Goal: Task Accomplishment & Management: Manage account settings

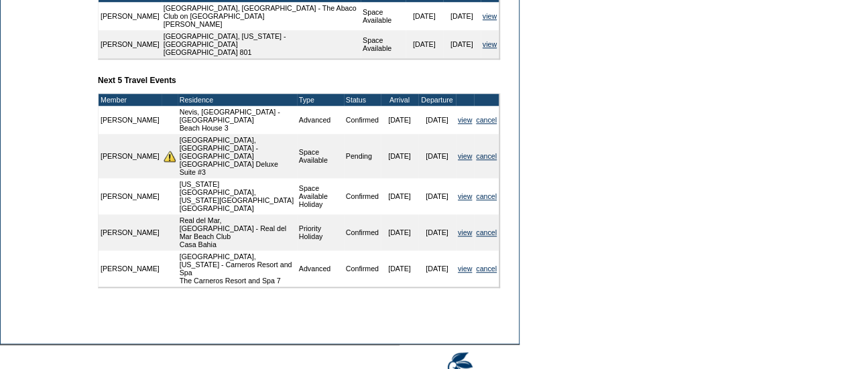
scroll to position [555, 0]
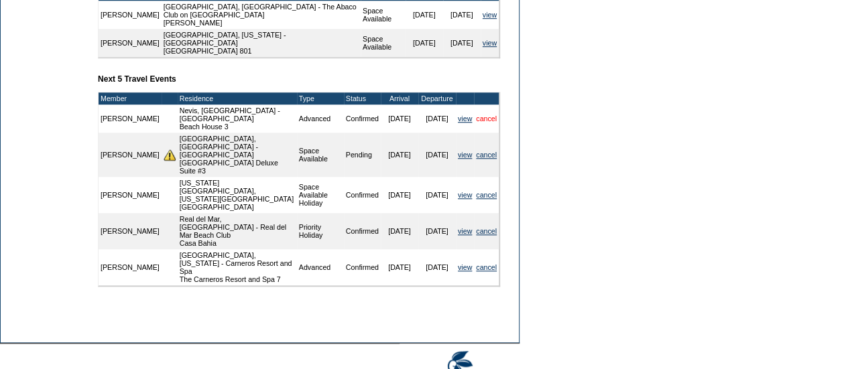
click at [484, 123] on link "cancel" at bounding box center [486, 119] width 21 height 8
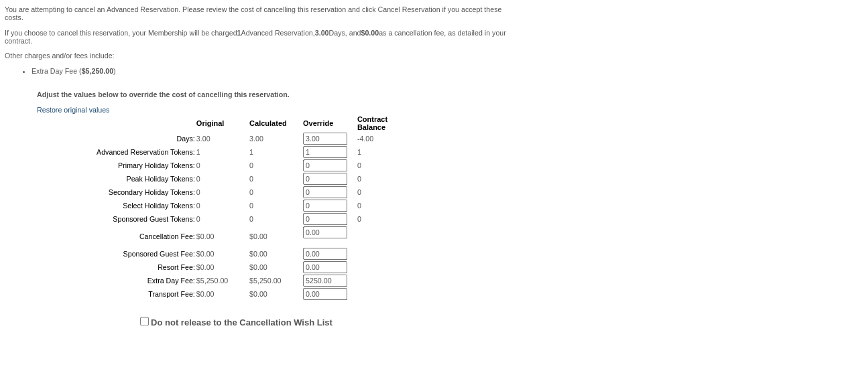
scroll to position [225, 0]
click at [316, 139] on input "3.00" at bounding box center [325, 137] width 44 height 12
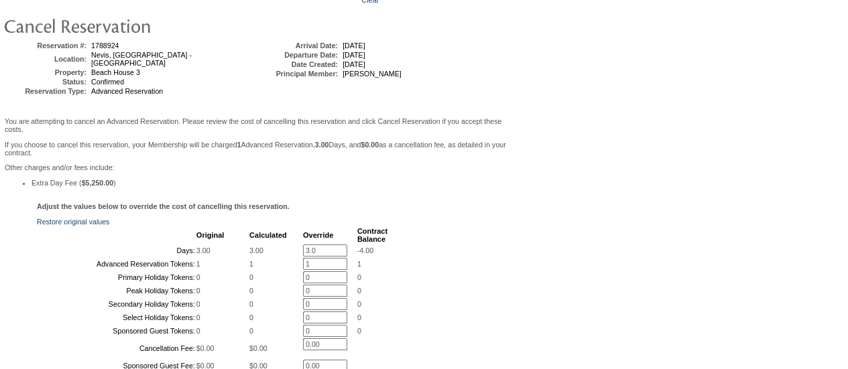
scroll to position [130, 0]
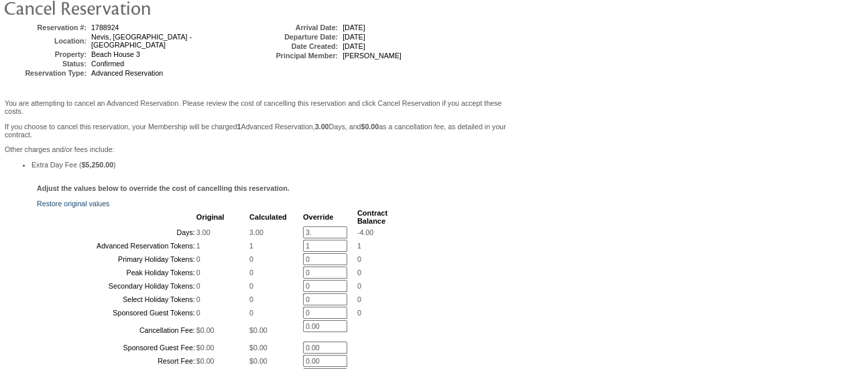
type input "3"
type input "0.00"
click at [309, 252] on input "1" at bounding box center [325, 246] width 44 height 12
type input "0"
click at [577, 230] on form "Follow Us ::" at bounding box center [421, 242] width 843 height 738
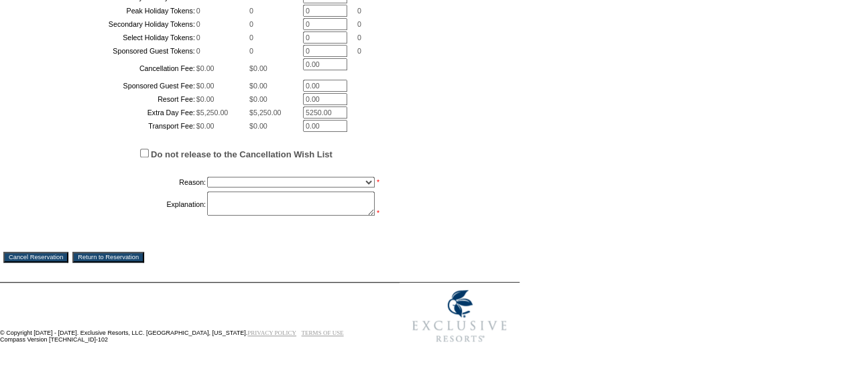
scroll to position [492, 0]
click at [366, 182] on select "Creating Continuous Stay Days Booked After Cancellation Experiential / Hotel / …" at bounding box center [291, 182] width 168 height 11
select select "1051"
click at [207, 177] on select "Creating Continuous Stay Days Booked After Cancellation Experiential / Hotel / …" at bounding box center [291, 182] width 168 height 11
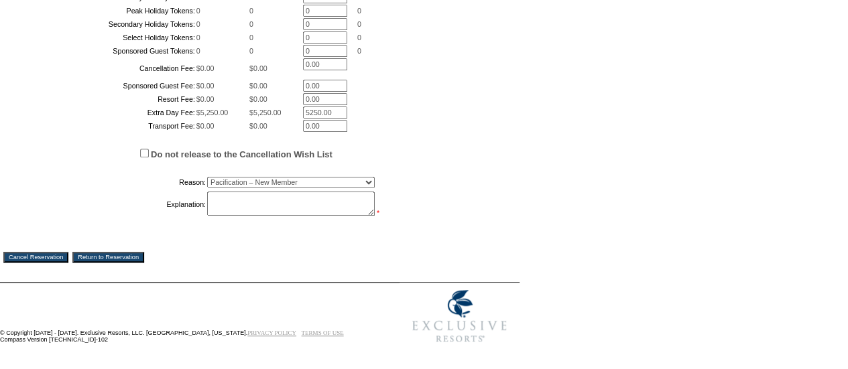
click at [224, 216] on textarea at bounding box center [291, 204] width 168 height 24
type textarea "N"
click at [303, 216] on textarea "Onboarding members" at bounding box center [291, 204] width 168 height 24
paste textarea "Melissa and Ross are going to celebrate their 15th wedding anniversary. They di…"
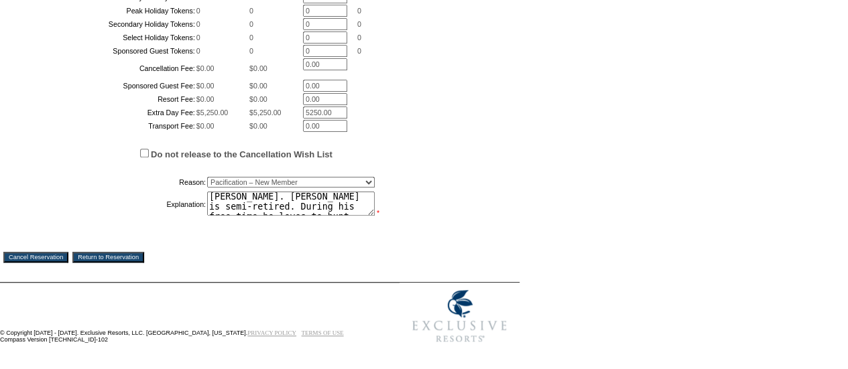
scroll to position [257, 0]
drag, startPoint x: 301, startPoint y: 223, endPoint x: 350, endPoint y: 242, distance: 52.4
click at [350, 217] on td "Onboarding members Melissa and Ross are going to celebrate their 15th wedding a…" at bounding box center [297, 204] width 180 height 25
click at [296, 216] on textarea "Onboarding members Melissa and Ross are going to celebrate their 15th wedding a…" at bounding box center [291, 204] width 168 height 24
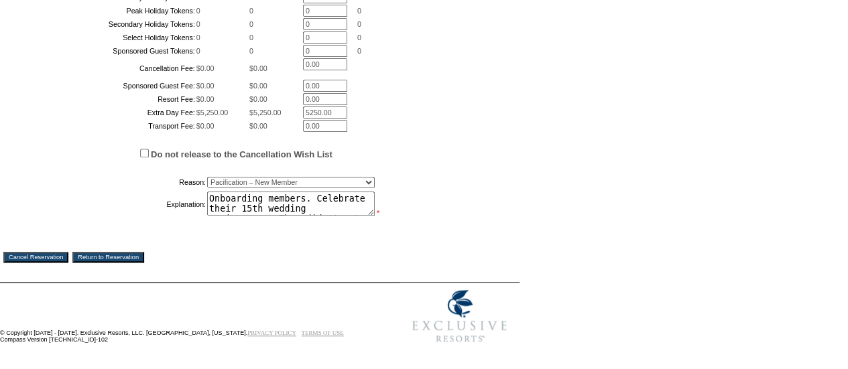
click at [352, 216] on textarea "Onboarding members. Celebrate their 15th wedding anniversary. They didn't get a…" at bounding box center [291, 204] width 168 height 24
click at [367, 216] on textarea "Onboarding members. Celebrating their 15th wedding anniversary. They didn't get…" at bounding box center [291, 204] width 168 height 24
drag, startPoint x: 280, startPoint y: 227, endPoint x: 344, endPoint y: 249, distance: 67.8
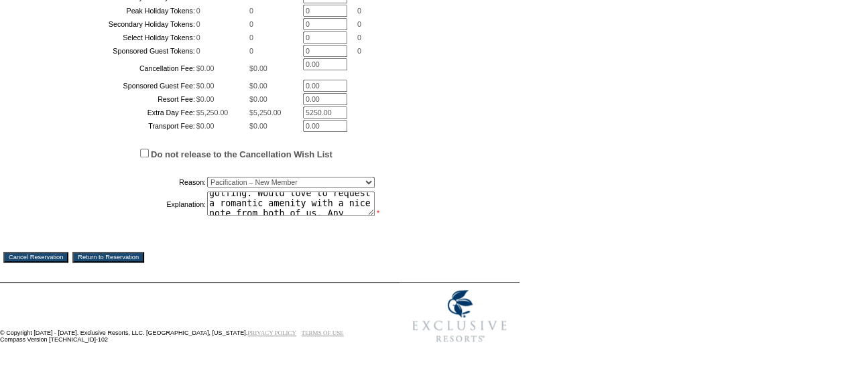
click at [344, 232] on div "Adjust the values below to override the cost of cancelling this reservation. Re…" at bounding box center [259, 77] width 513 height 310
type textarea "Onboarding members. Celebrating their 15th wedding anniversary. They didn't get…"
click at [48, 263] on input "Cancel Reservation" at bounding box center [35, 257] width 65 height 11
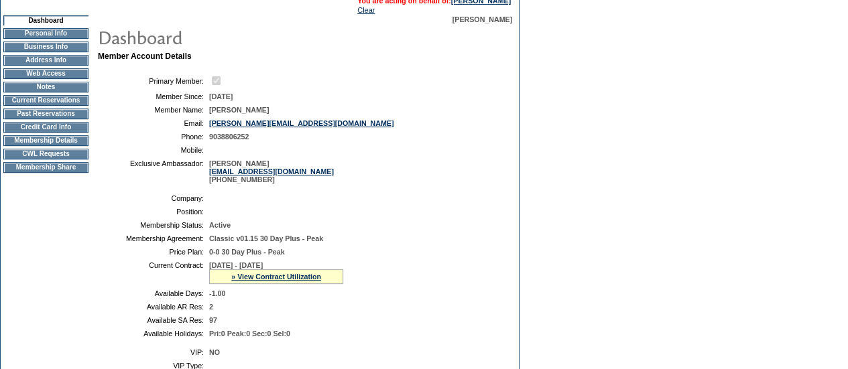
scroll to position [24, 0]
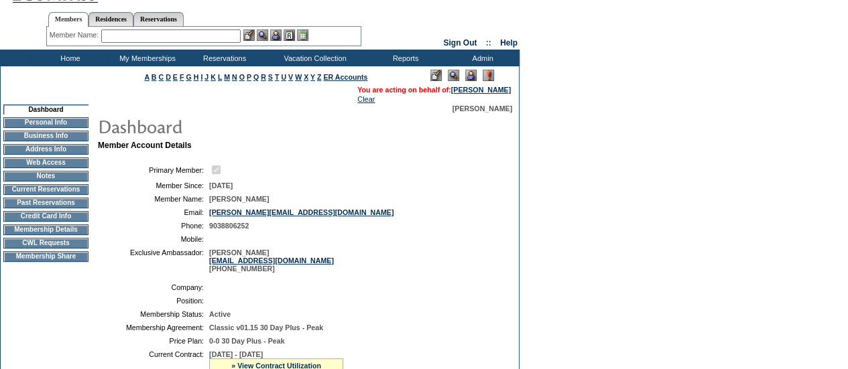
click at [495, 96] on td "Clear" at bounding box center [433, 99] width 153 height 8
click at [495, 92] on link "[PERSON_NAME]" at bounding box center [481, 90] width 60 height 8
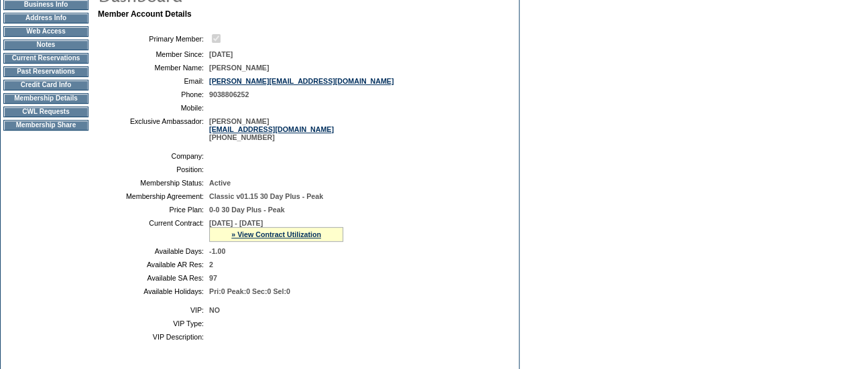
scroll to position [154, 0]
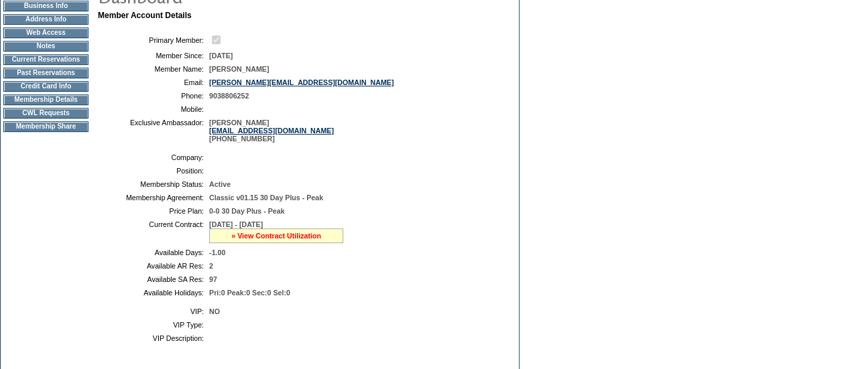
click at [296, 240] on link "» View Contract Utilization" at bounding box center [276, 236] width 90 height 8
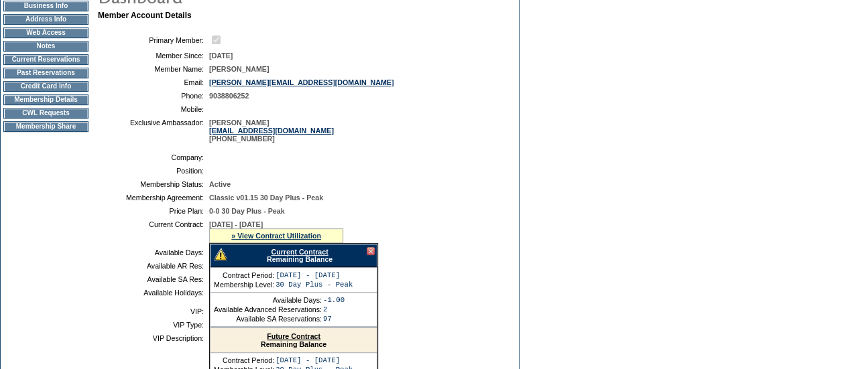
click at [305, 256] on link "Current Contract" at bounding box center [299, 252] width 57 height 8
click at [354, 327] on div "Available Days: -1.00 Available Advanced Reservations: 2 Available SA Reservati…" at bounding box center [293, 310] width 166 height 34
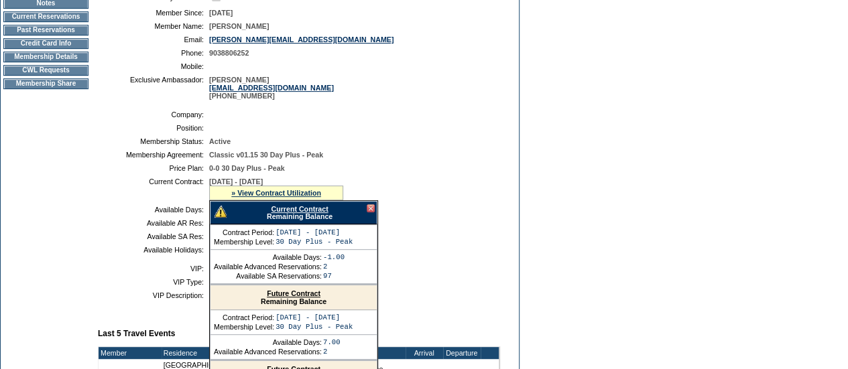
scroll to position [202, 0]
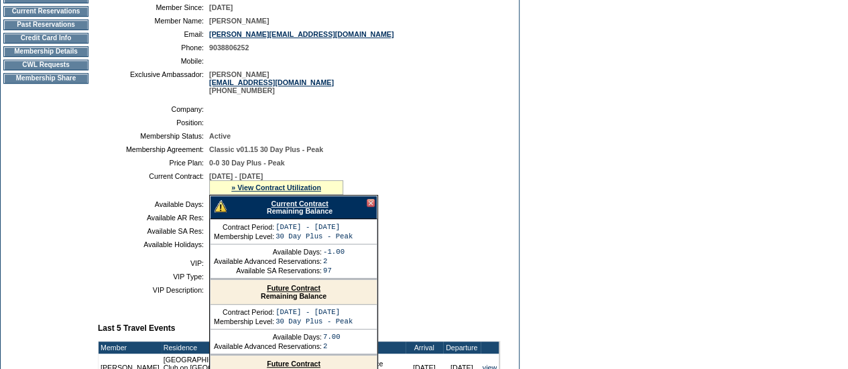
click at [373, 207] on div at bounding box center [371, 203] width 8 height 8
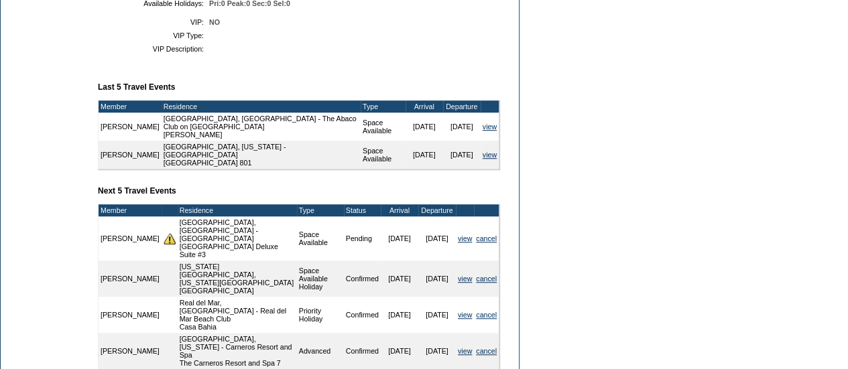
scroll to position [458, 0]
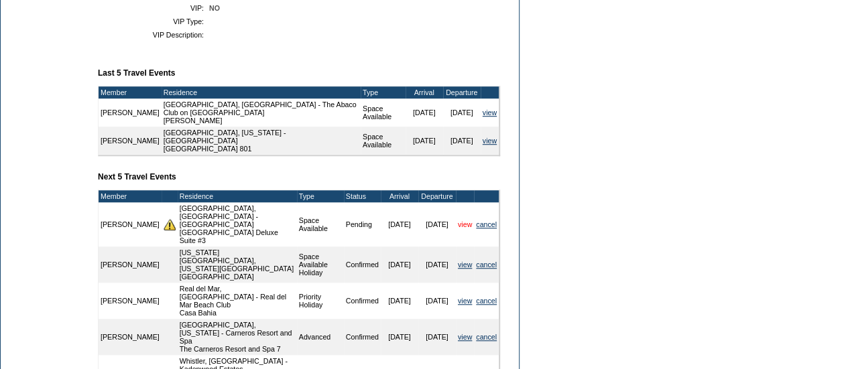
click at [460, 228] on link "view" at bounding box center [465, 224] width 14 height 8
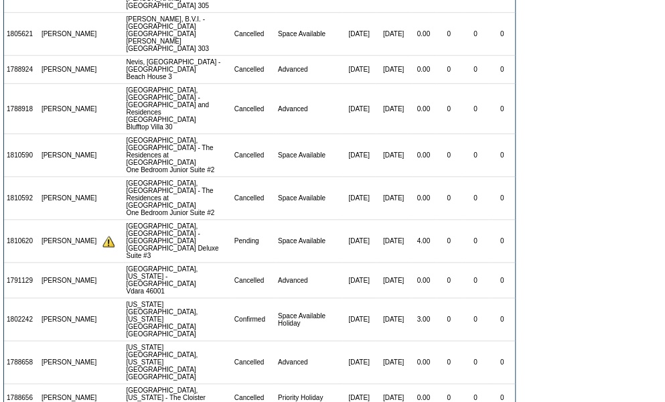
scroll to position [426, 0]
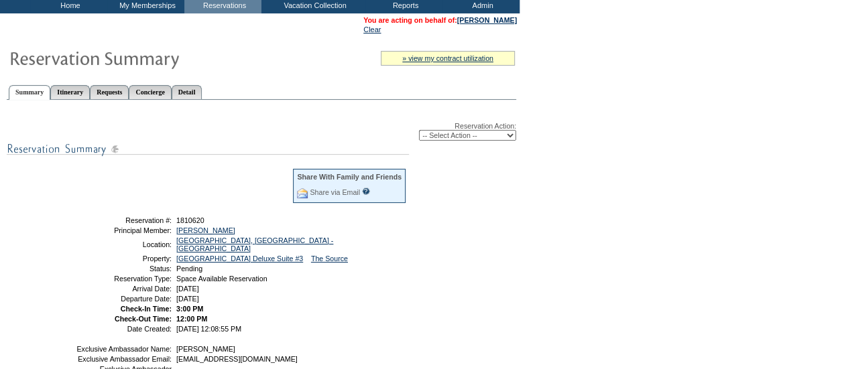
scroll to position [80, 0]
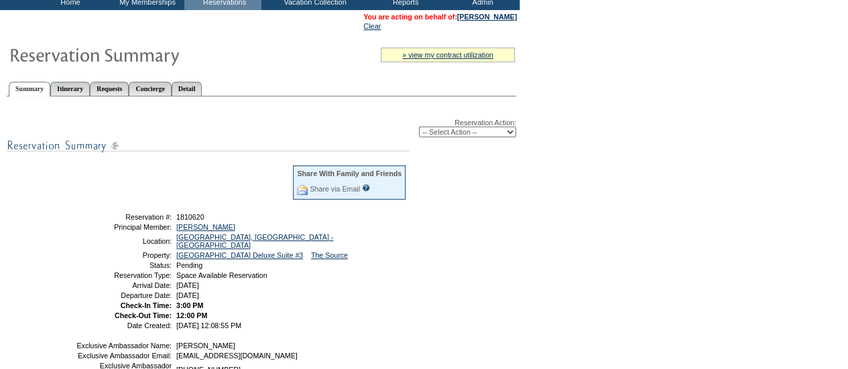
click at [509, 132] on select "-- Select Action -- Modify Reservation Dates Modify Reservation Cost Modify Occ…" at bounding box center [467, 132] width 97 height 11
select select "ChangeCost"
click at [419, 128] on select "-- Select Action -- Modify Reservation Dates Modify Reservation Cost Modify Occ…" at bounding box center [467, 132] width 97 height 11
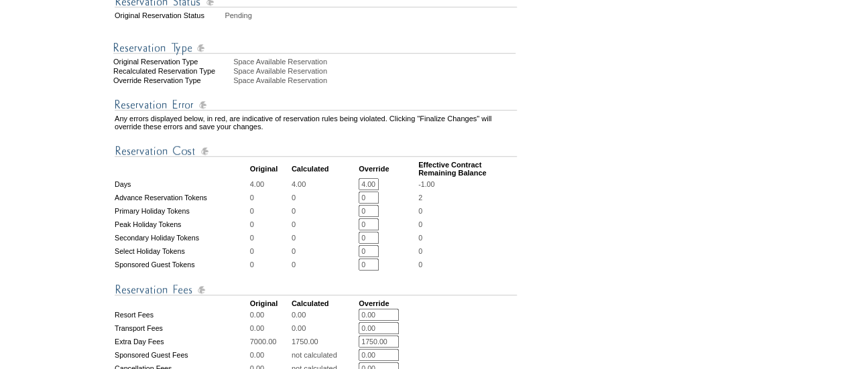
scroll to position [369, 0]
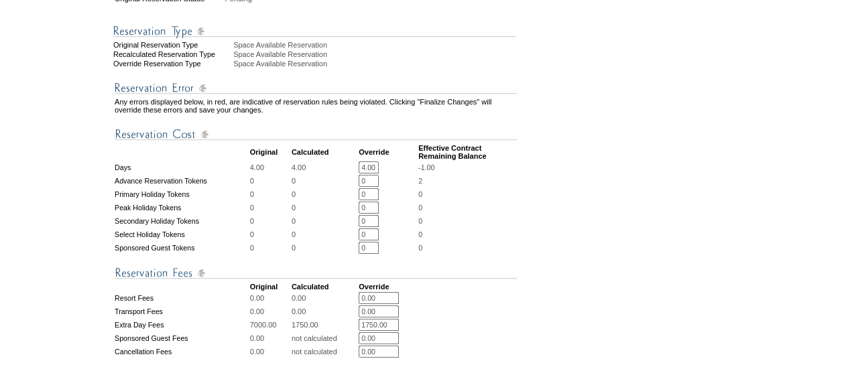
click at [373, 187] on input "0" at bounding box center [368, 181] width 20 height 12
type input "1"
click at [670, 196] on form "Follow Us ::" at bounding box center [421, 141] width 843 height 1015
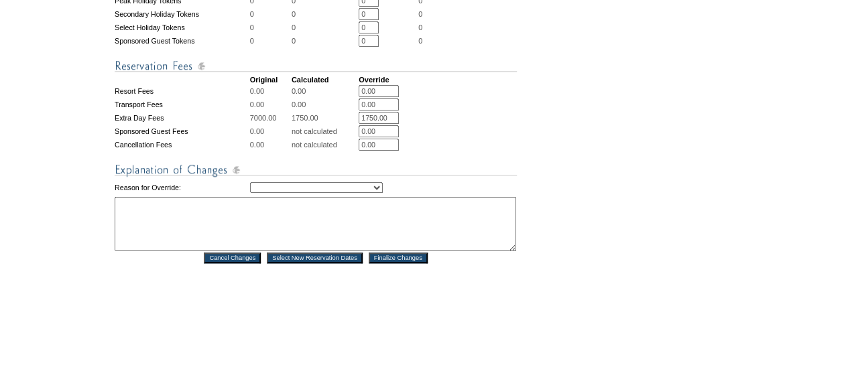
scroll to position [580, 0]
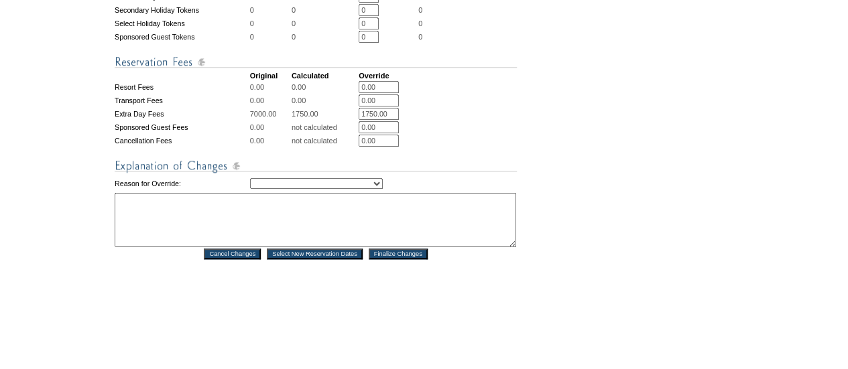
click at [383, 189] on select "Creating Continuous Stay Days Rebooked After Cancellation Editing Occupant Expe…" at bounding box center [316, 183] width 133 height 11
select select "1052"
click at [250, 189] on select "Creating Continuous Stay Days Rebooked After Cancellation Editing Occupant Expe…" at bounding box center [316, 183] width 133 height 11
click at [267, 230] on textarea at bounding box center [315, 220] width 401 height 54
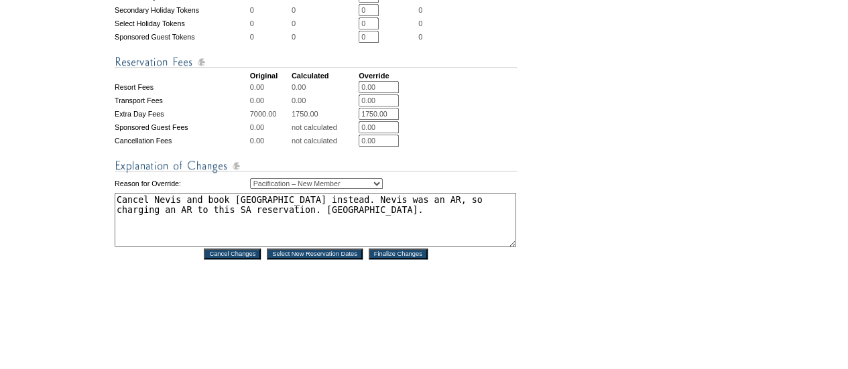
type textarea "Cancel Nevis and book Paris instead. Nevis was an AR, so charging an AR to this…"
click at [385, 259] on input "Finalize Changes" at bounding box center [398, 254] width 59 height 11
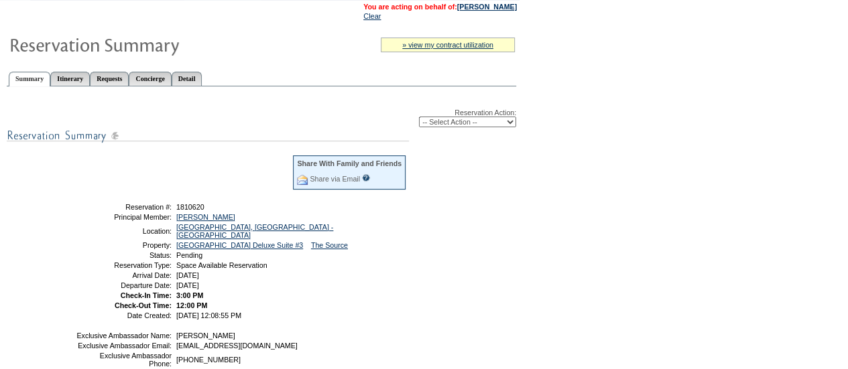
scroll to position [91, 0]
click at [503, 121] on select "-- Select Action -- Modify Reservation Dates Modify Reservation Cost Modify Occ…" at bounding box center [467, 121] width 97 height 11
select select "ConfirmRes"
click at [419, 117] on select "-- Select Action -- Modify Reservation Dates Modify Reservation Cost Modify Occ…" at bounding box center [467, 121] width 97 height 11
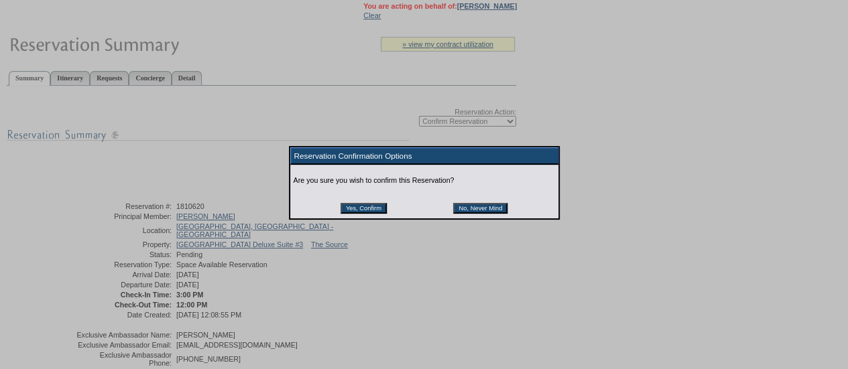
click at [379, 208] on input "Yes, Confirm" at bounding box center [363, 208] width 46 height 11
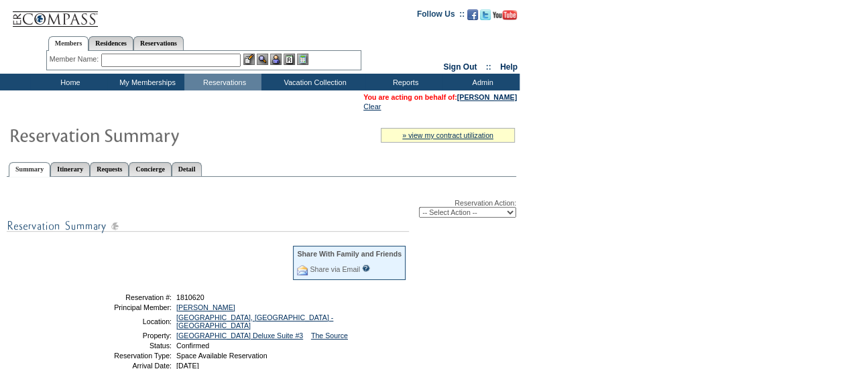
click at [170, 64] on input "text" at bounding box center [170, 60] width 139 height 13
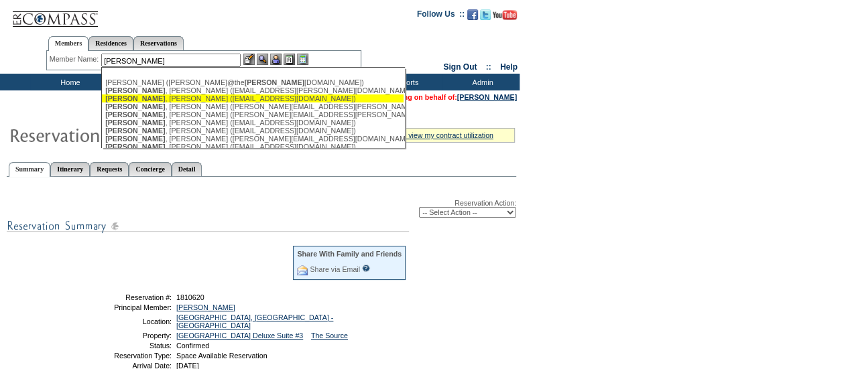
click at [161, 99] on div "[PERSON_NAME] ([EMAIL_ADDRESS][DOMAIN_NAME])" at bounding box center [252, 98] width 295 height 8
type input "[PERSON_NAME] ([EMAIL_ADDRESS][DOMAIN_NAME])"
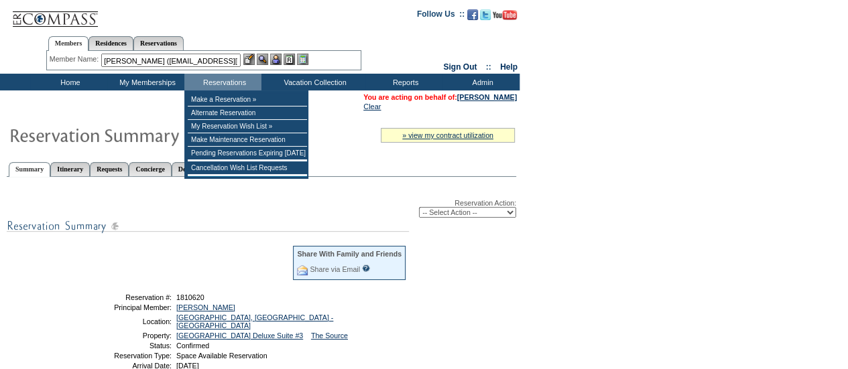
click at [279, 61] on img at bounding box center [275, 59] width 11 height 11
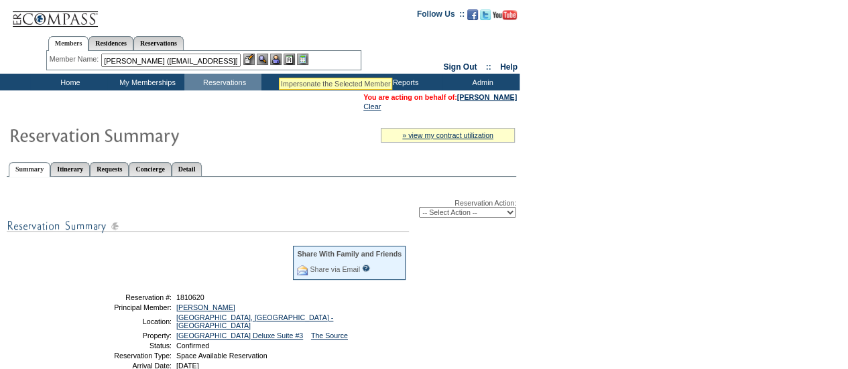
click at [265, 59] on img at bounding box center [262, 59] width 11 height 11
